Goal: Find specific page/section: Locate item on page

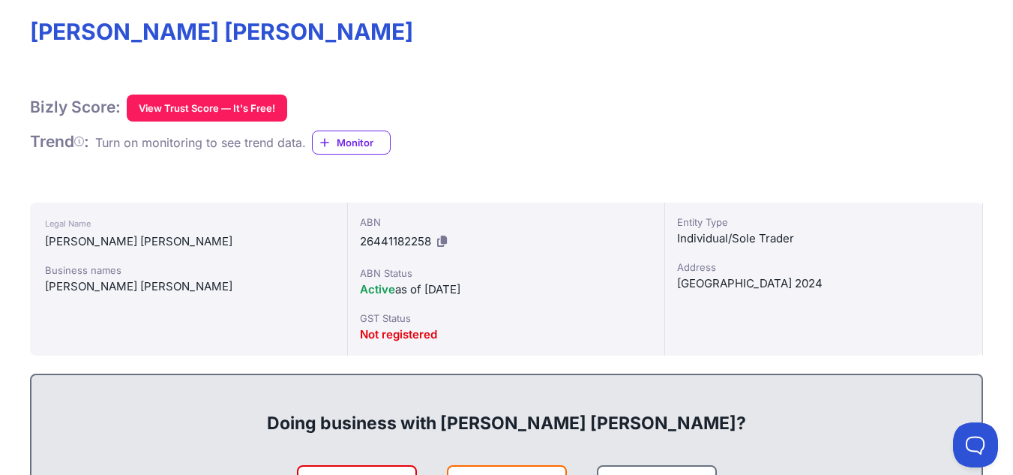
scroll to position [150, 0]
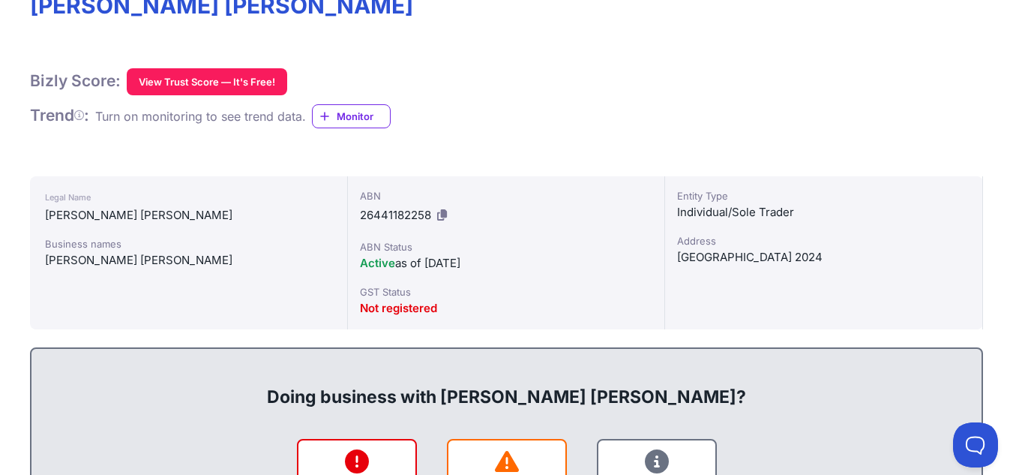
click at [438, 215] on icon at bounding box center [442, 214] width 10 height 11
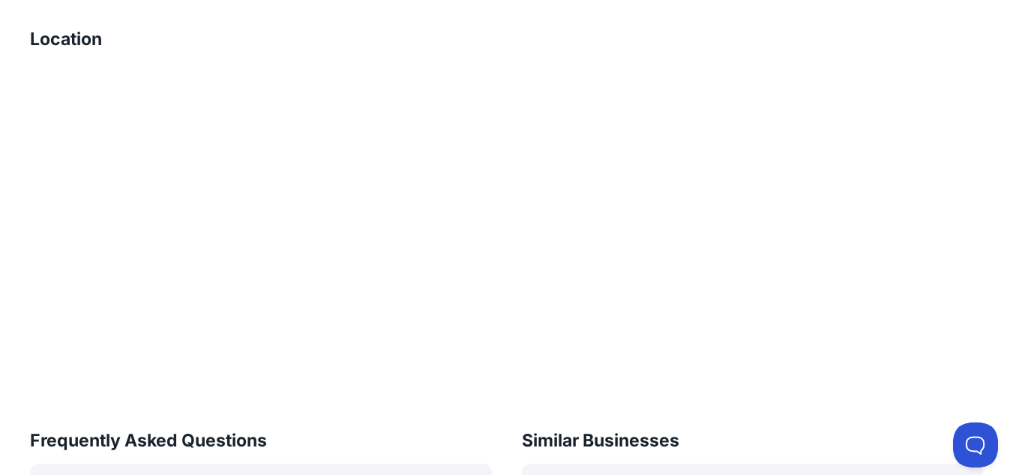
scroll to position [1425, 0]
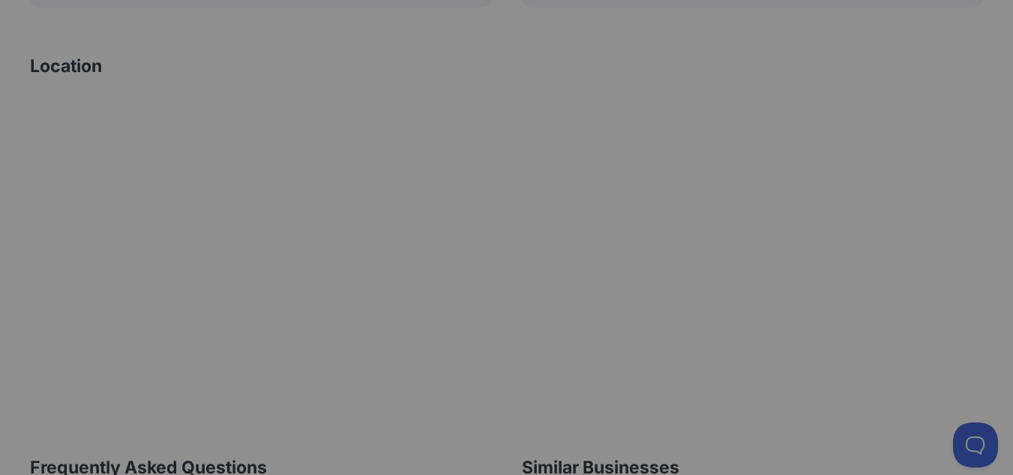
scroll to position [1500, 0]
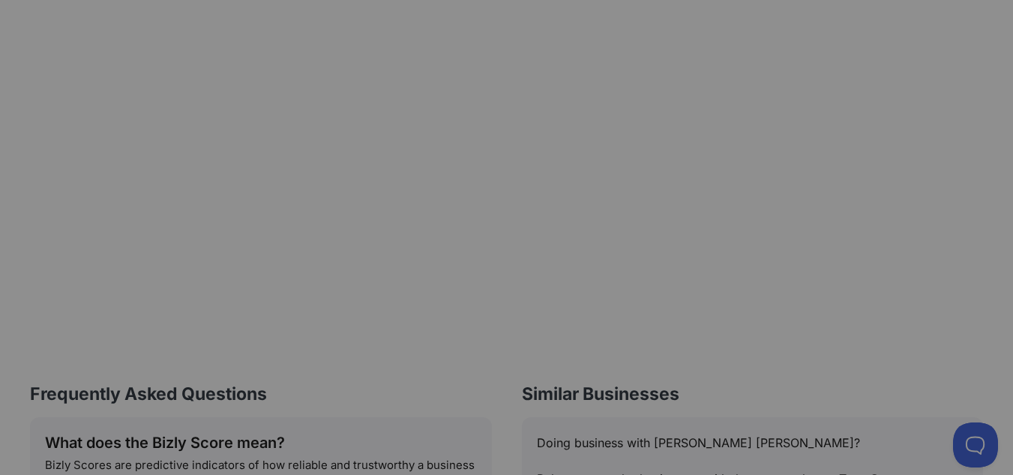
click at [524, 157] on div at bounding box center [506, 237] width 1013 height 475
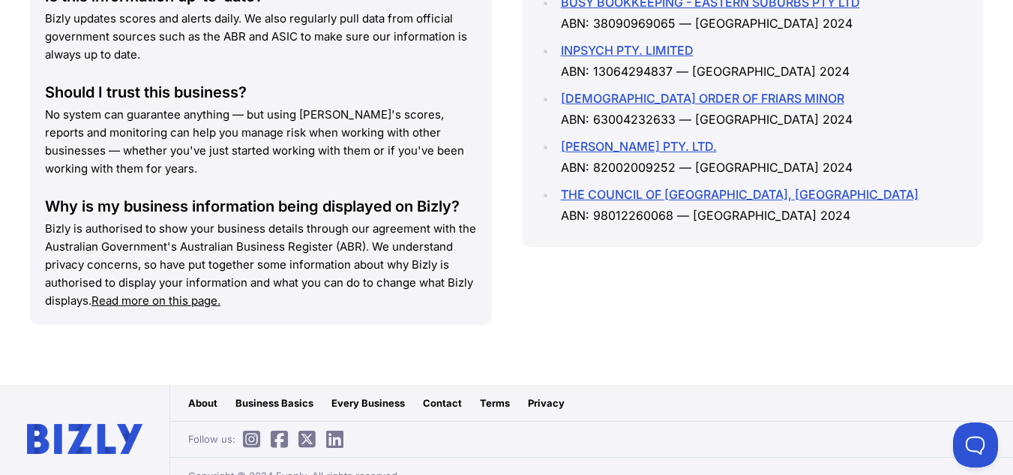
scroll to position [2079, 0]
